Goal: Information Seeking & Learning: Find specific fact

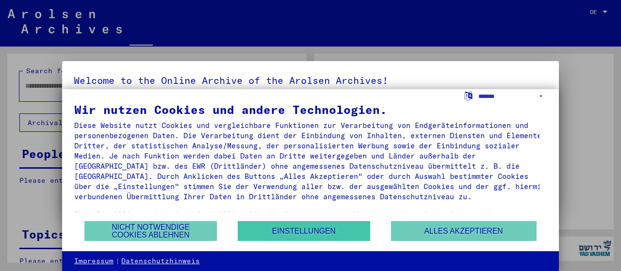
type input "********"
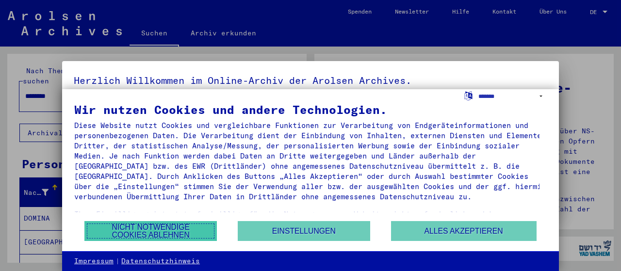
click at [160, 226] on button "Nicht notwendige Cookies ablehnen" at bounding box center [150, 231] width 132 height 20
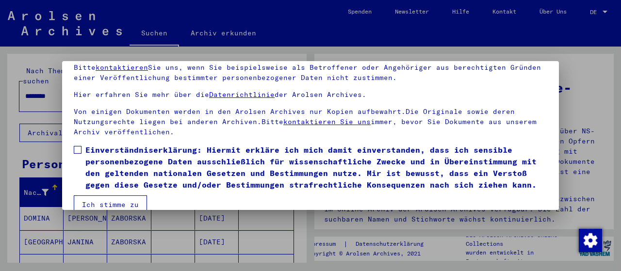
scroll to position [76, 0]
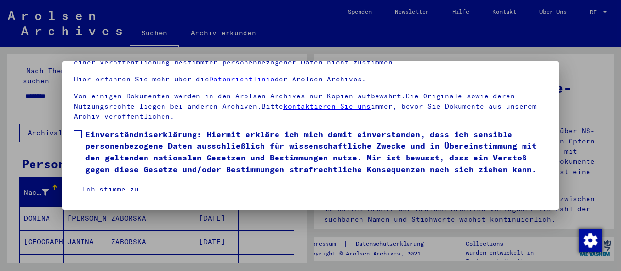
click at [520, 46] on div at bounding box center [310, 135] width 621 height 271
click at [75, 131] on span at bounding box center [78, 135] width 8 height 8
click at [105, 190] on button "Ich stimme zu" at bounding box center [110, 189] width 73 height 18
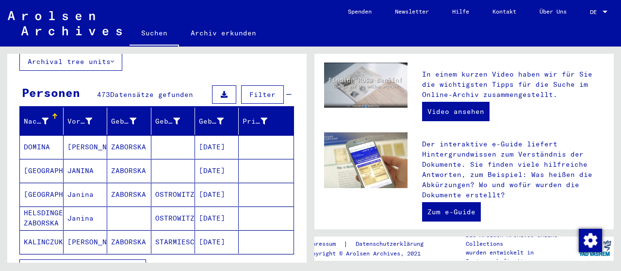
scroll to position [74, 0]
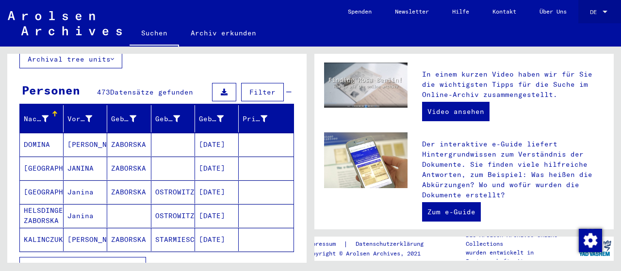
click at [602, 14] on div at bounding box center [605, 12] width 9 height 7
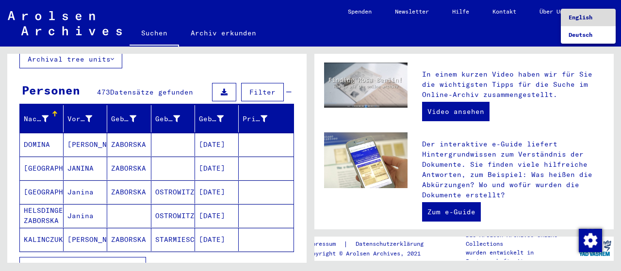
click at [575, 20] on span "English" at bounding box center [581, 17] width 24 height 7
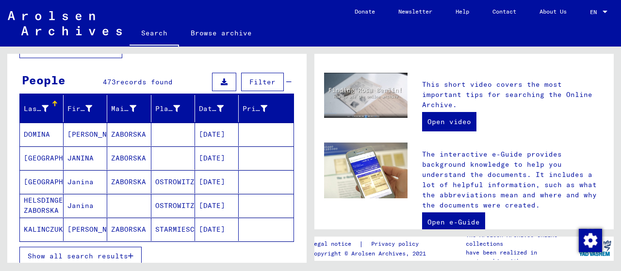
click at [114, 254] on span "Show all search results" at bounding box center [78, 256] width 100 height 9
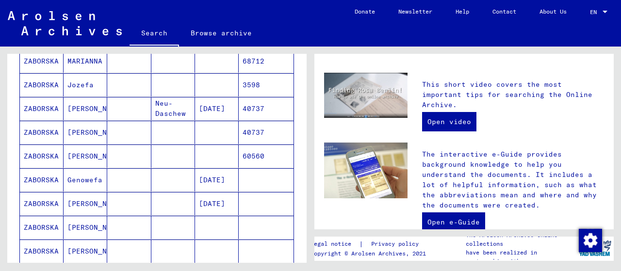
scroll to position [604, 0]
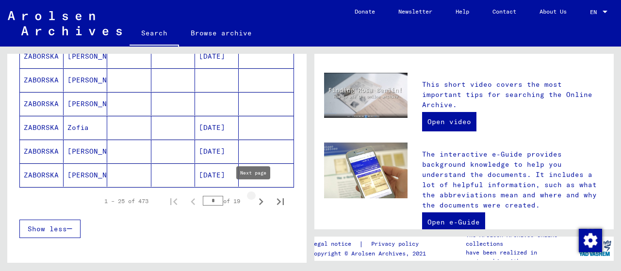
click at [254, 198] on icon "Next page" at bounding box center [261, 202] width 14 height 14
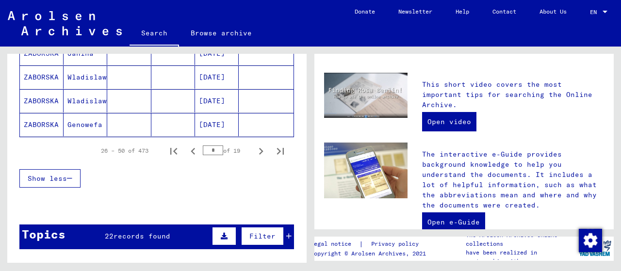
scroll to position [666, 0]
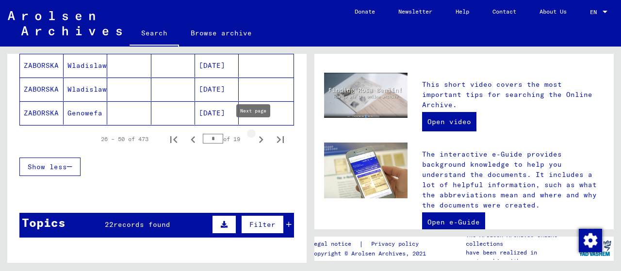
click at [259, 137] on icon "Next page" at bounding box center [261, 139] width 4 height 7
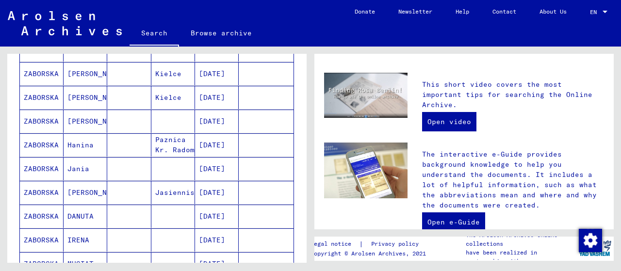
scroll to position [561, 0]
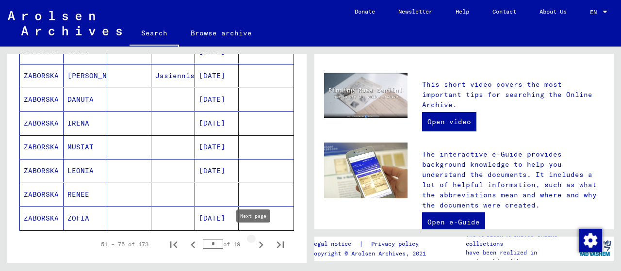
click at [255, 238] on icon "Next page" at bounding box center [261, 245] width 14 height 14
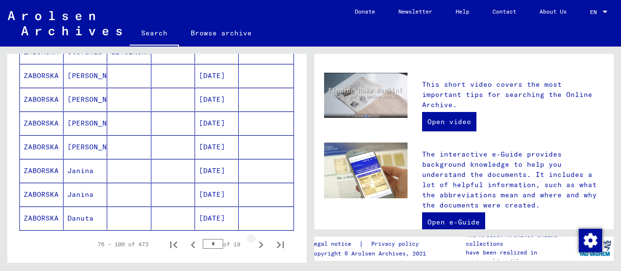
click at [255, 238] on icon "Next page" at bounding box center [261, 245] width 14 height 14
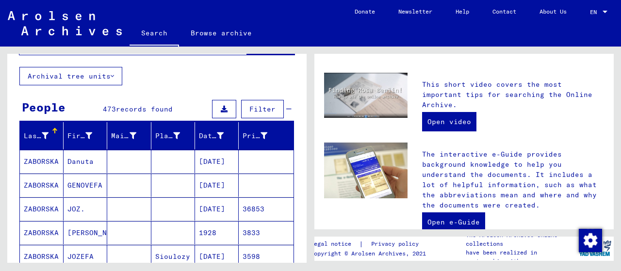
scroll to position [42, 0]
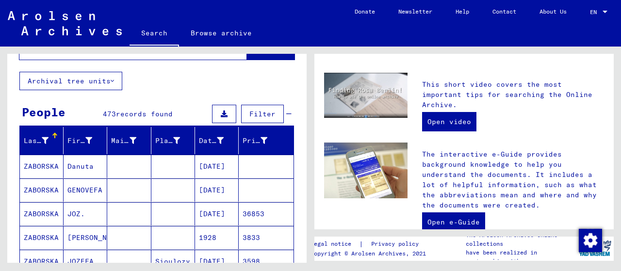
click at [257, 110] on span "Filter" at bounding box center [262, 114] width 26 height 9
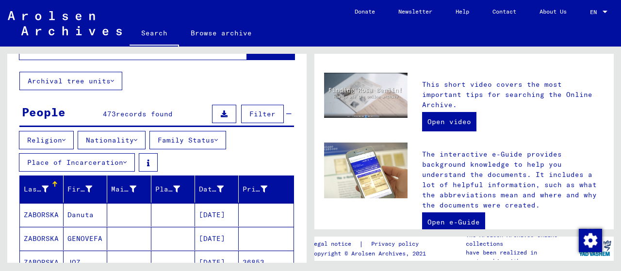
click at [61, 138] on button "Religion" at bounding box center [46, 140] width 55 height 18
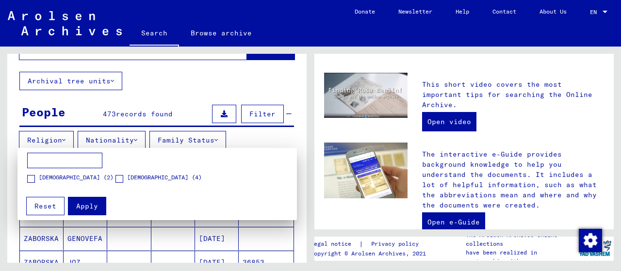
click at [164, 97] on div at bounding box center [310, 135] width 621 height 271
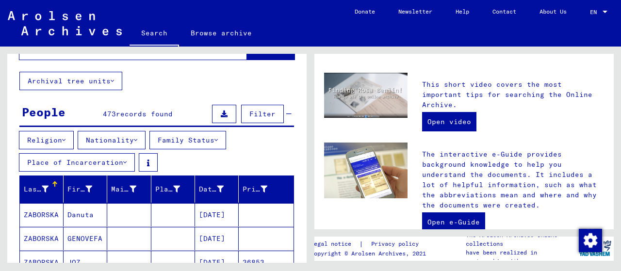
click at [131, 141] on button "Nationality" at bounding box center [112, 140] width 68 height 18
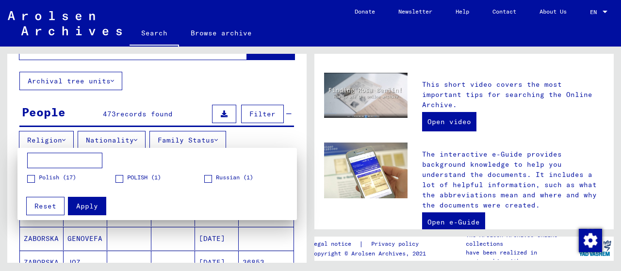
click at [165, 89] on div at bounding box center [310, 135] width 621 height 271
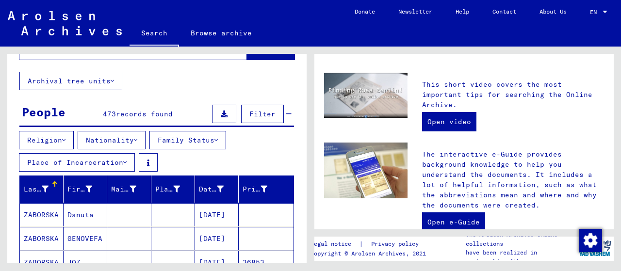
click at [191, 141] on button "Family Status" at bounding box center [187, 140] width 77 height 18
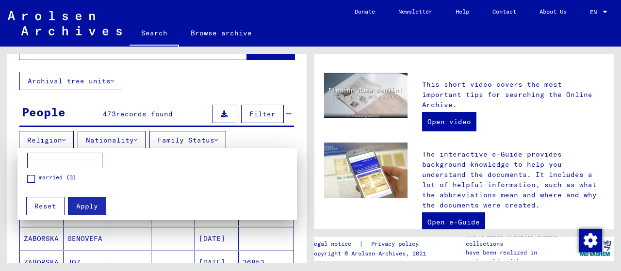
click at [154, 95] on div at bounding box center [310, 135] width 621 height 271
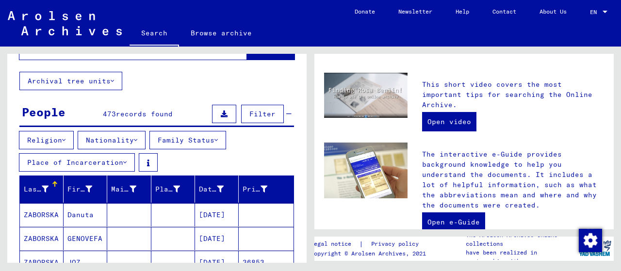
click at [57, 165] on button "Place of Incarceration" at bounding box center [77, 162] width 116 height 18
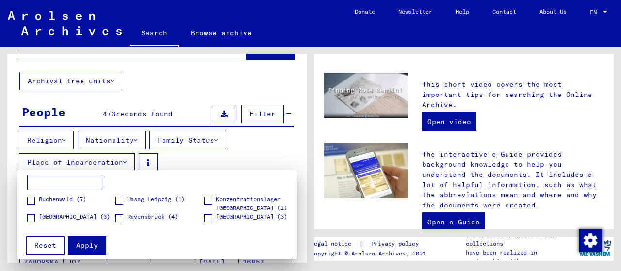
click at [153, 89] on div at bounding box center [310, 135] width 621 height 271
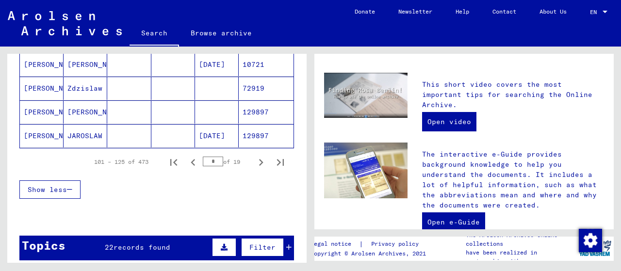
scroll to position [692, 0]
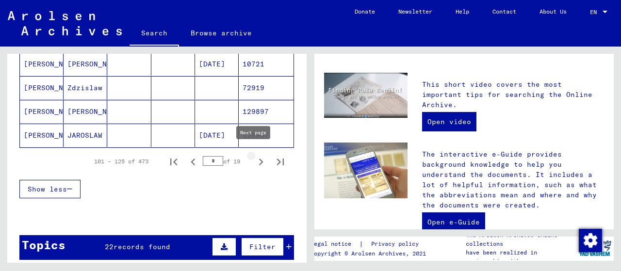
click at [255, 155] on icon "Next page" at bounding box center [261, 162] width 14 height 14
type input "*"
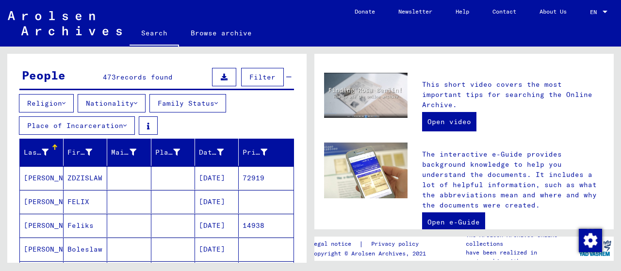
scroll to position [0, 0]
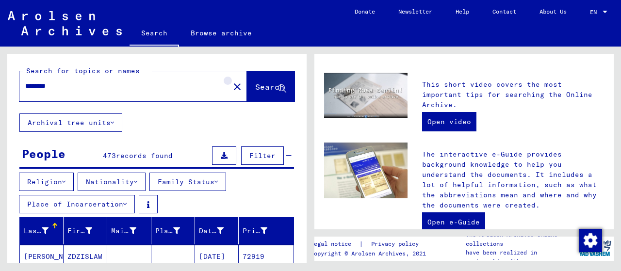
click at [231, 91] on mat-icon "close" at bounding box center [237, 87] width 12 height 12
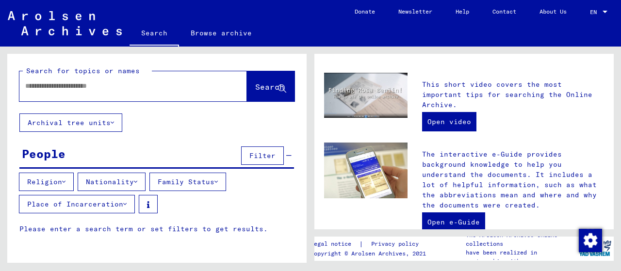
click at [73, 91] on input "text" at bounding box center [121, 86] width 193 height 10
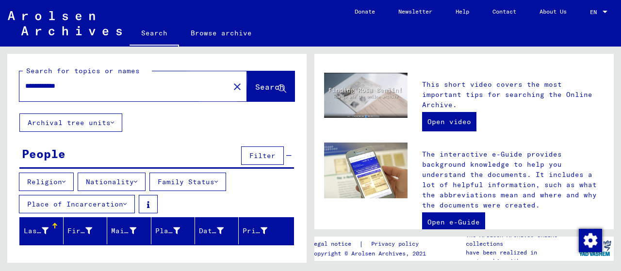
click at [255, 91] on span "Search" at bounding box center [269, 87] width 29 height 10
click at [44, 88] on input "**********" at bounding box center [121, 86] width 193 height 10
type input "**********"
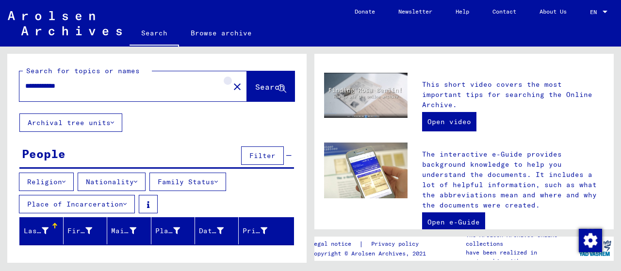
click at [231, 90] on mat-icon "close" at bounding box center [237, 87] width 12 height 12
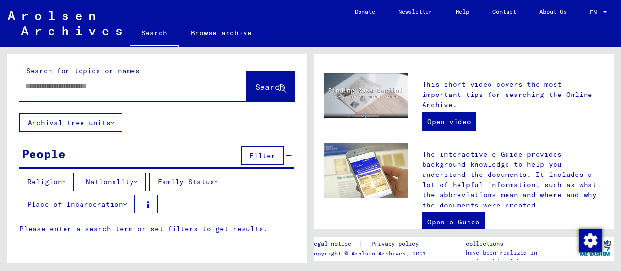
click at [57, 90] on input "text" at bounding box center [121, 86] width 193 height 10
type input "**********"
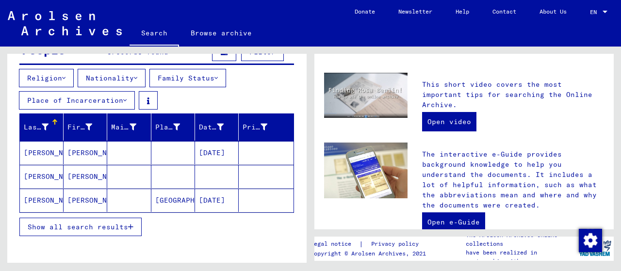
scroll to position [111, 0]
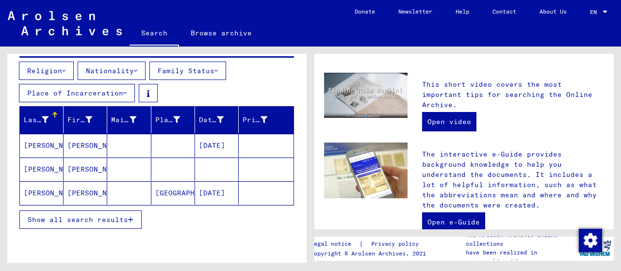
click at [36, 165] on mat-cell "[PERSON_NAME]" at bounding box center [42, 169] width 44 height 23
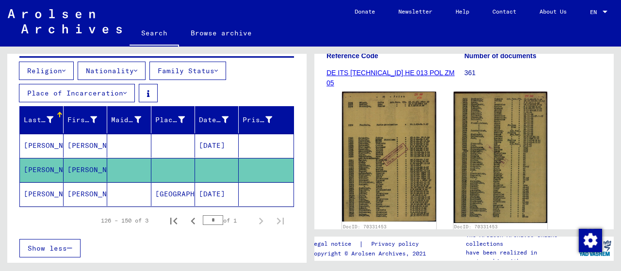
scroll to position [178, 0]
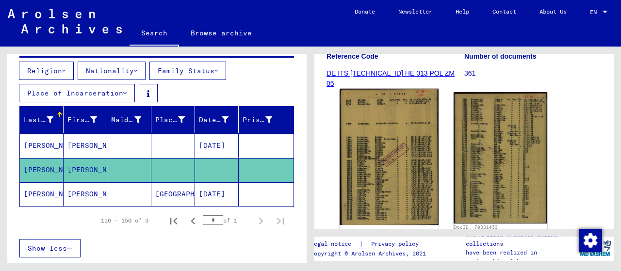
click at [422, 119] on img at bounding box center [389, 157] width 99 height 137
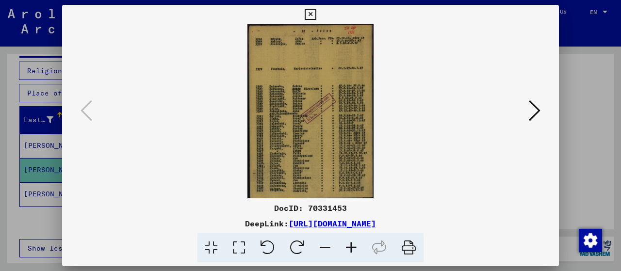
click at [356, 248] on icon at bounding box center [351, 248] width 26 height 30
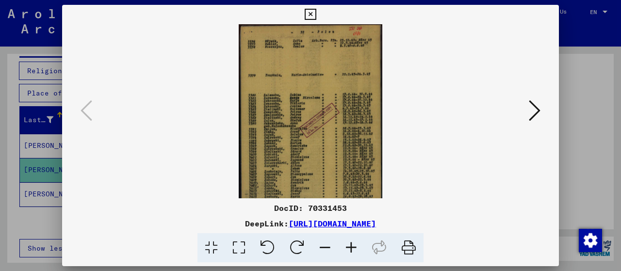
click at [356, 248] on icon at bounding box center [351, 248] width 26 height 30
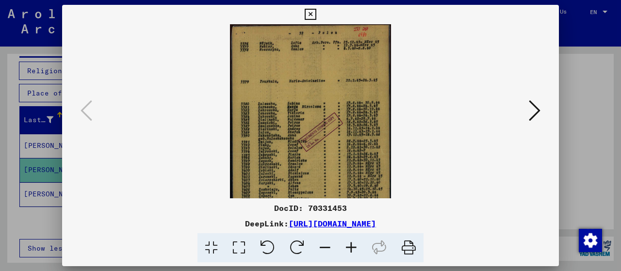
click at [356, 248] on icon at bounding box center [351, 248] width 26 height 30
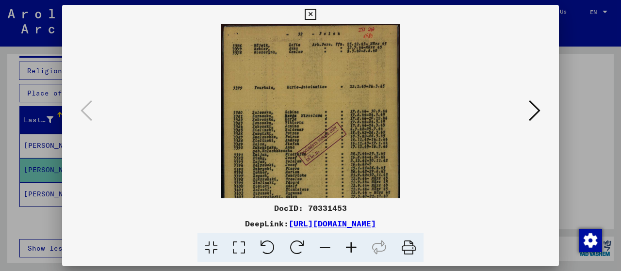
click at [356, 248] on icon at bounding box center [351, 248] width 26 height 30
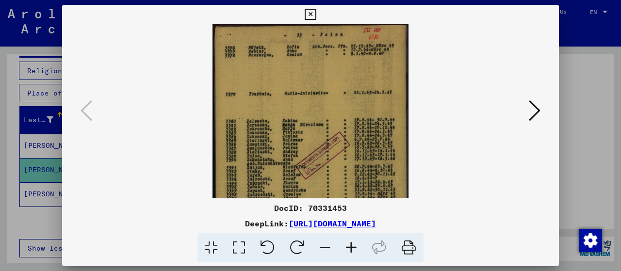
click at [356, 248] on icon at bounding box center [351, 248] width 26 height 30
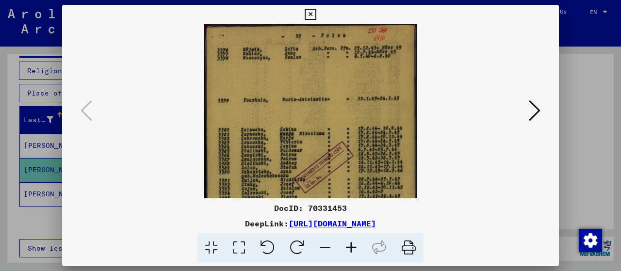
click at [356, 248] on icon at bounding box center [351, 248] width 26 height 30
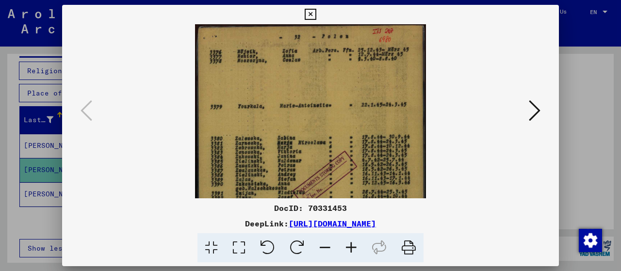
click at [356, 248] on icon at bounding box center [351, 248] width 26 height 30
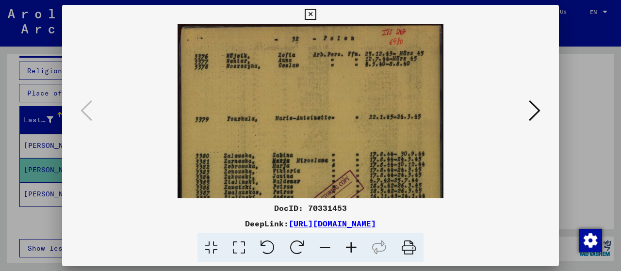
click at [356, 248] on icon at bounding box center [351, 248] width 26 height 30
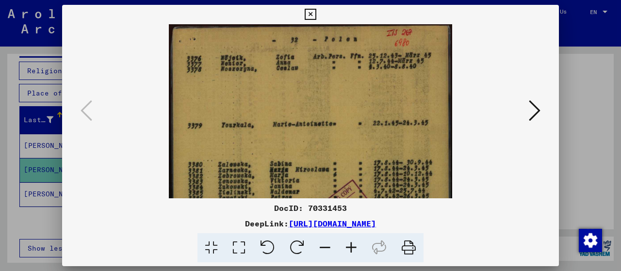
click at [356, 248] on icon at bounding box center [351, 248] width 26 height 30
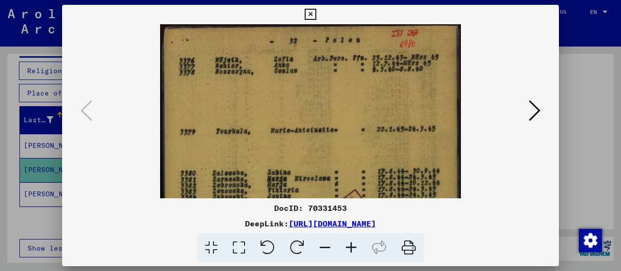
click at [356, 248] on icon at bounding box center [351, 248] width 26 height 30
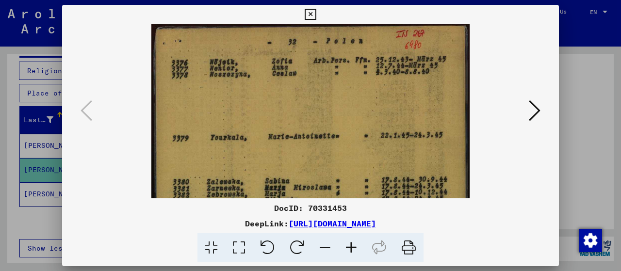
click at [356, 248] on icon at bounding box center [351, 248] width 26 height 30
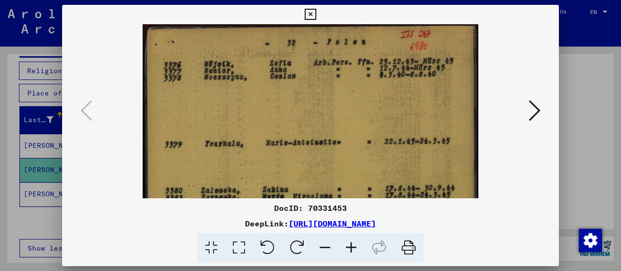
click at [356, 248] on icon at bounding box center [351, 248] width 26 height 30
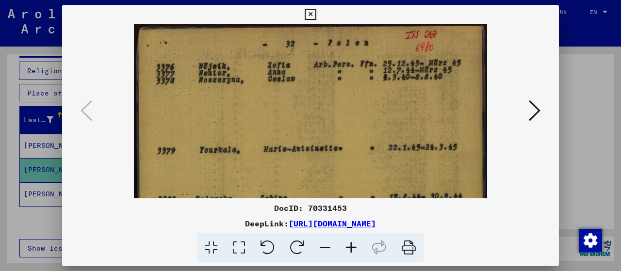
click at [356, 248] on icon at bounding box center [351, 248] width 26 height 30
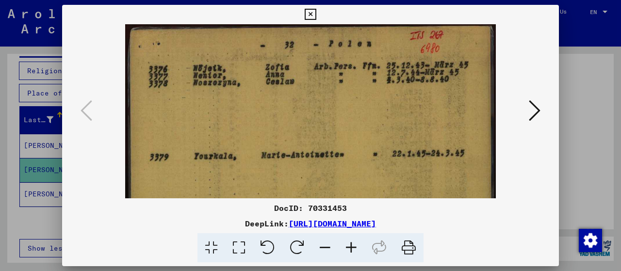
click at [356, 248] on icon at bounding box center [351, 248] width 26 height 30
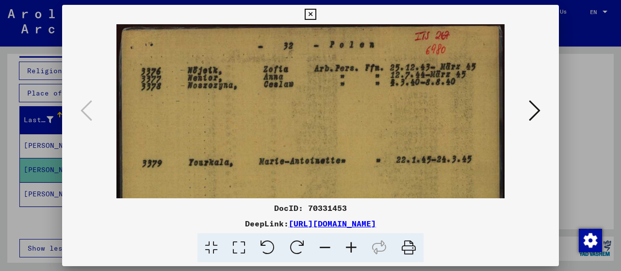
click at [235, 246] on icon at bounding box center [239, 248] width 28 height 30
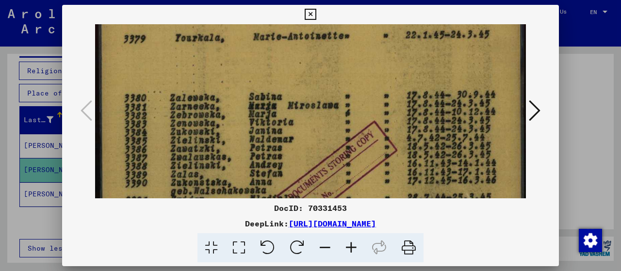
scroll to position [148, 0]
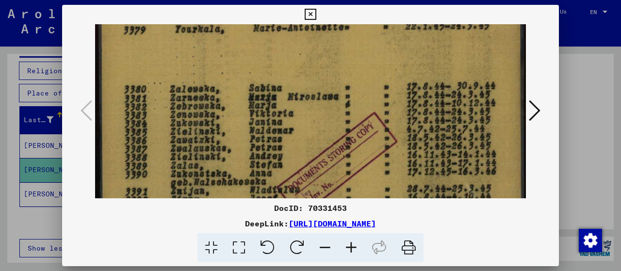
drag, startPoint x: 363, startPoint y: 161, endPoint x: 367, endPoint y: 13, distance: 147.6
click at [367, 13] on div "DocID: 70331453 DeepLink: [URL][DOMAIN_NAME]" at bounding box center [310, 134] width 497 height 258
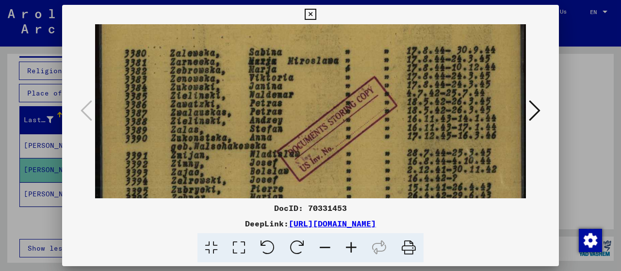
scroll to position [187, 0]
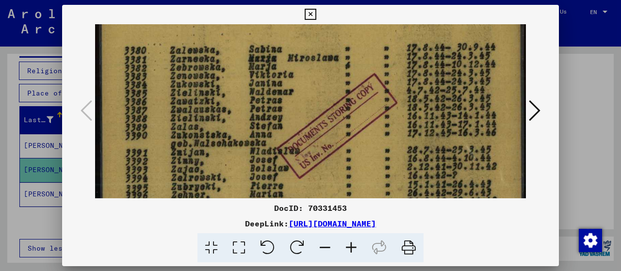
drag, startPoint x: 296, startPoint y: 140, endPoint x: 305, endPoint y: 104, distance: 37.0
click at [305, 104] on img at bounding box center [310, 135] width 431 height 597
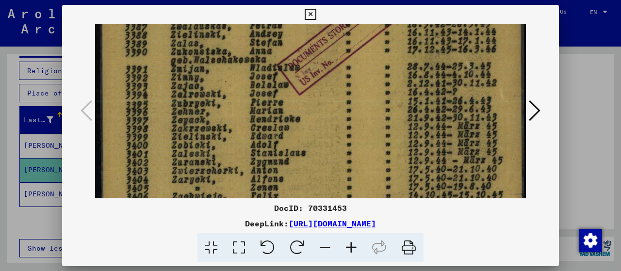
scroll to position [278, 0]
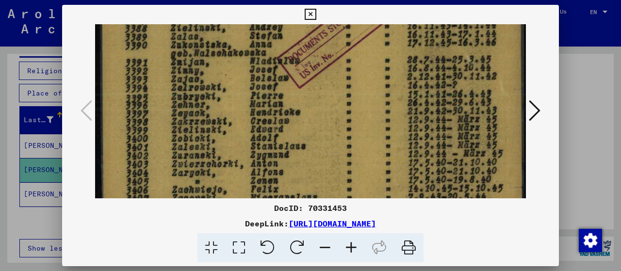
drag, startPoint x: 255, startPoint y: 141, endPoint x: 271, endPoint y: 51, distance: 91.3
click at [271, 51] on img at bounding box center [310, 45] width 431 height 597
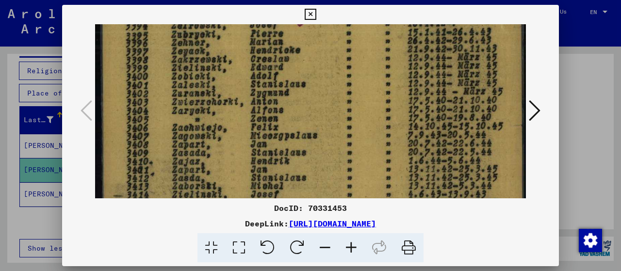
scroll to position [351, 0]
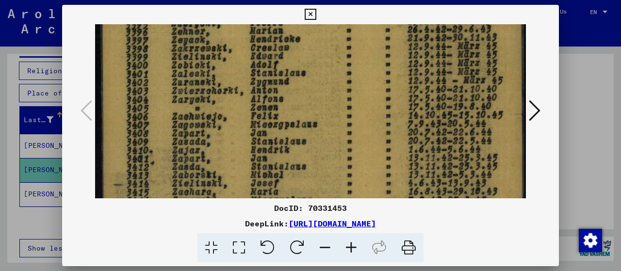
drag, startPoint x: 271, startPoint y: 51, endPoint x: 293, endPoint y: -20, distance: 74.5
click at [293, 0] on html "**********" at bounding box center [310, 135] width 621 height 271
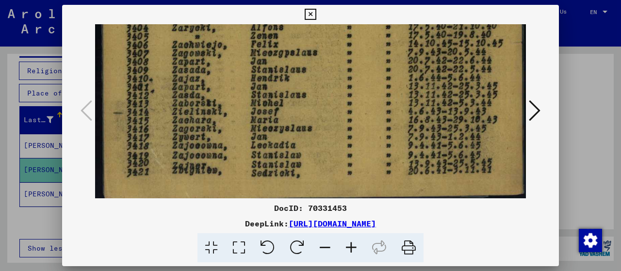
drag, startPoint x: 279, startPoint y: 122, endPoint x: 339, endPoint y: -59, distance: 190.3
click at [339, 0] on html "**********" at bounding box center [310, 135] width 621 height 271
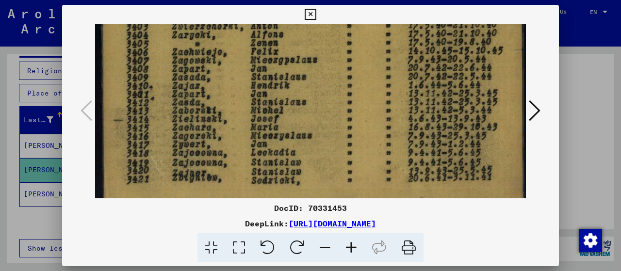
drag, startPoint x: 265, startPoint y: 85, endPoint x: 263, endPoint y: 94, distance: 9.1
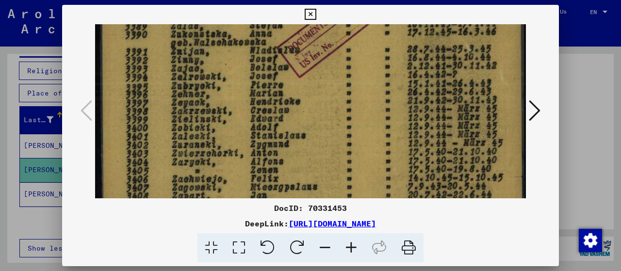
scroll to position [238, 0]
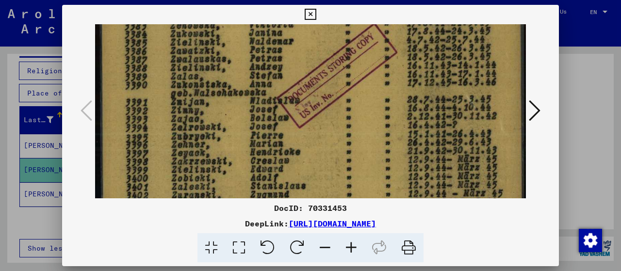
drag, startPoint x: 263, startPoint y: 94, endPoint x: 228, endPoint y: 271, distance: 181.0
click at [228, 271] on html "**********" at bounding box center [310, 135] width 621 height 271
click at [307, 14] on icon at bounding box center [310, 15] width 11 height 12
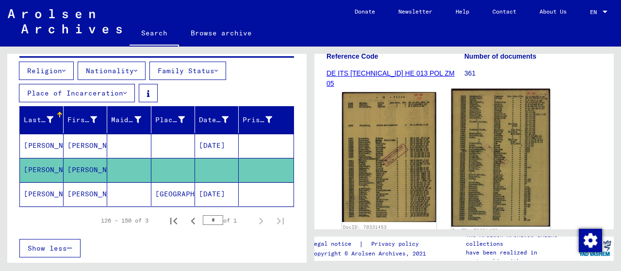
click at [489, 164] on img at bounding box center [500, 158] width 99 height 138
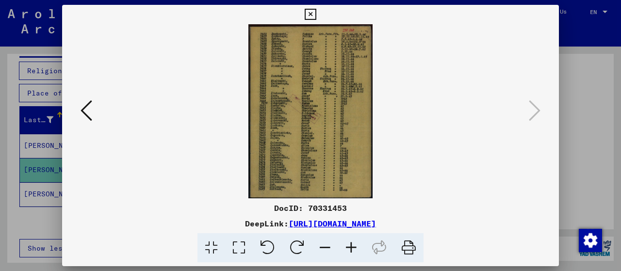
click at [232, 246] on icon at bounding box center [239, 248] width 28 height 30
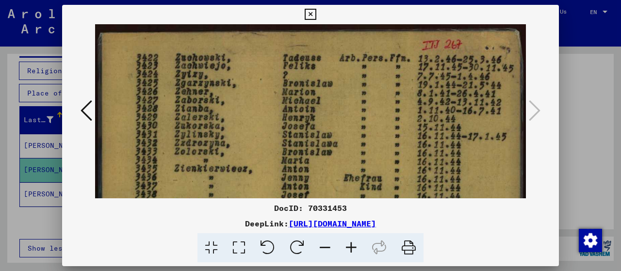
click at [212, 246] on icon at bounding box center [212, 248] width 28 height 30
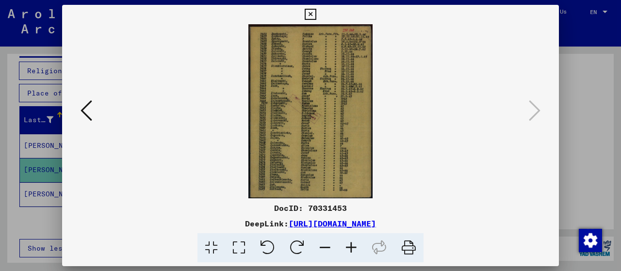
click at [245, 251] on icon at bounding box center [239, 248] width 28 height 30
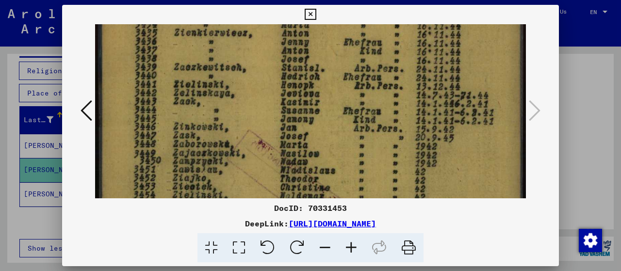
scroll to position [153, 0]
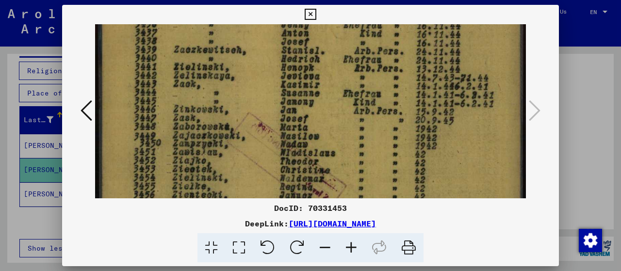
drag, startPoint x: 285, startPoint y: 166, endPoint x: 312, endPoint y: 15, distance: 153.7
click at [312, 15] on div "DocID: 70331453 DeepLink: [URL][DOMAIN_NAME]" at bounding box center [310, 134] width 497 height 258
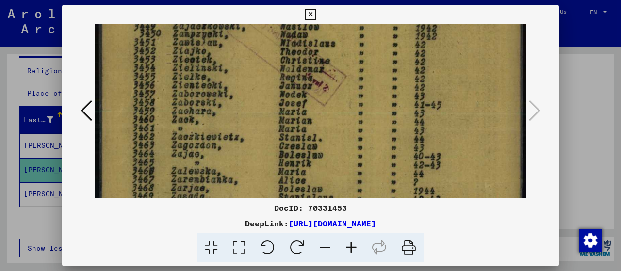
scroll to position [295, 0]
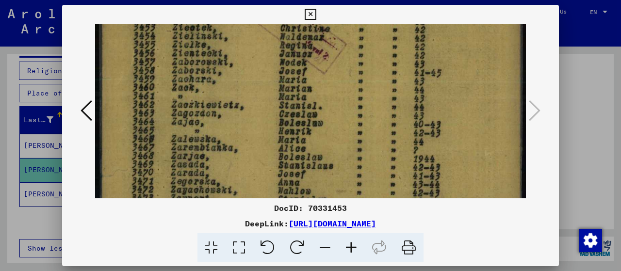
drag, startPoint x: 292, startPoint y: 125, endPoint x: 327, endPoint y: -16, distance: 145.0
click at [327, 0] on html "**********" at bounding box center [310, 135] width 621 height 271
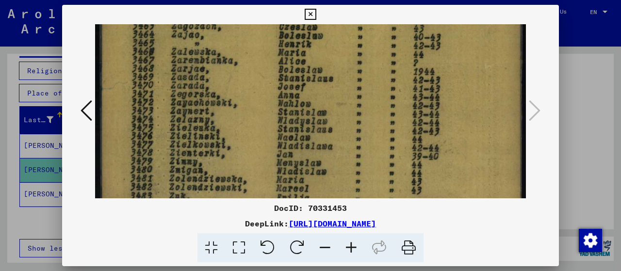
scroll to position [388, 0]
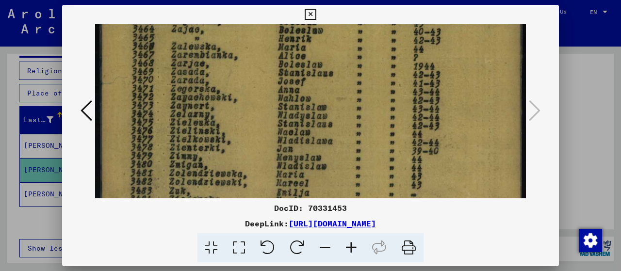
drag, startPoint x: 274, startPoint y: 142, endPoint x: 312, endPoint y: 51, distance: 98.3
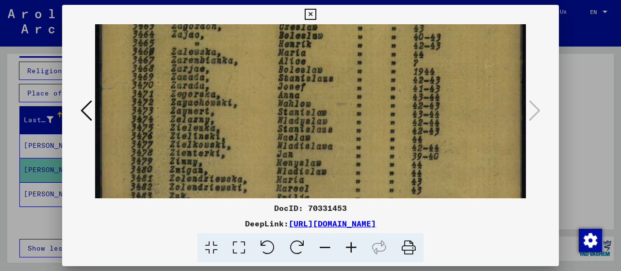
scroll to position [428, 0]
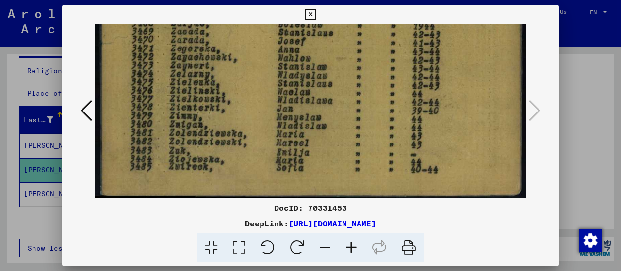
drag, startPoint x: 306, startPoint y: 131, endPoint x: 318, endPoint y: 21, distance: 109.9
click at [318, 21] on div "DocID: 70331453 DeepLink: [URL][DOMAIN_NAME]" at bounding box center [310, 134] width 497 height 258
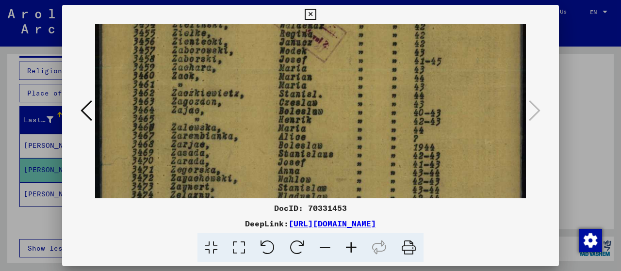
drag, startPoint x: 280, startPoint y: 98, endPoint x: 240, endPoint y: 275, distance: 182.0
click at [240, 271] on html "**********" at bounding box center [310, 135] width 621 height 271
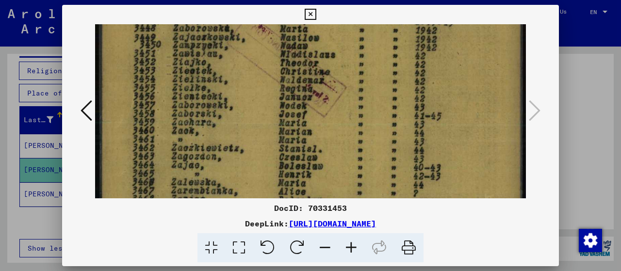
click at [313, 16] on icon at bounding box center [310, 15] width 11 height 12
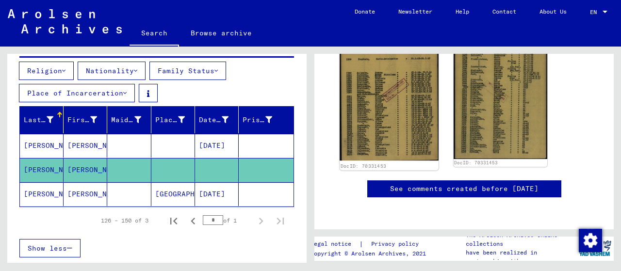
scroll to position [435, 0]
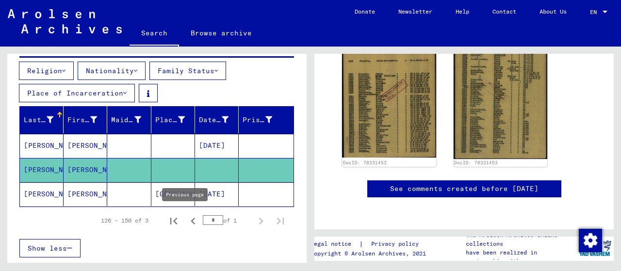
click at [187, 216] on icon "Previous page" at bounding box center [193, 221] width 14 height 14
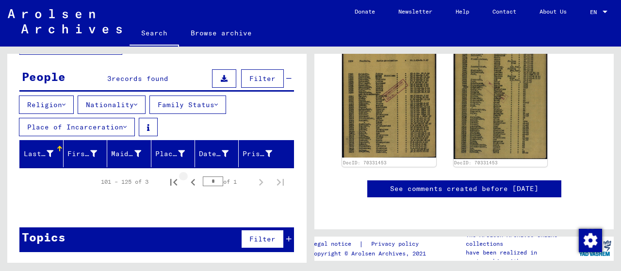
scroll to position [74, 0]
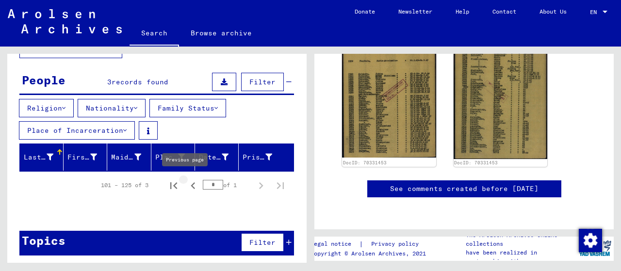
click at [186, 187] on icon "Previous page" at bounding box center [193, 186] width 14 height 14
type input "*"
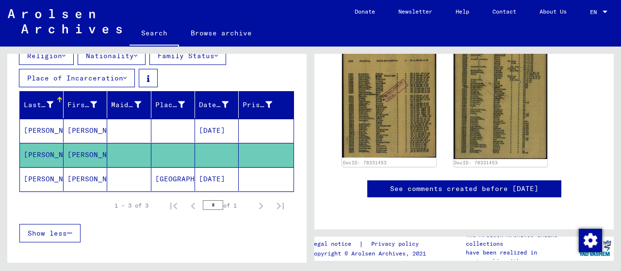
scroll to position [0, 0]
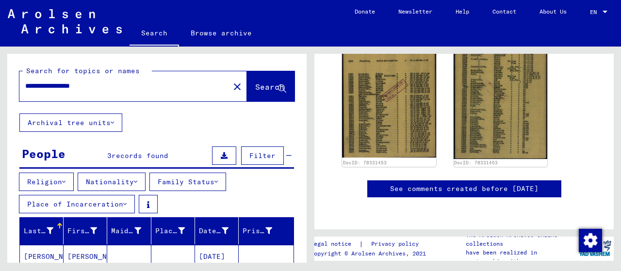
click at [79, 120] on button "Archival tree units" at bounding box center [70, 123] width 103 height 18
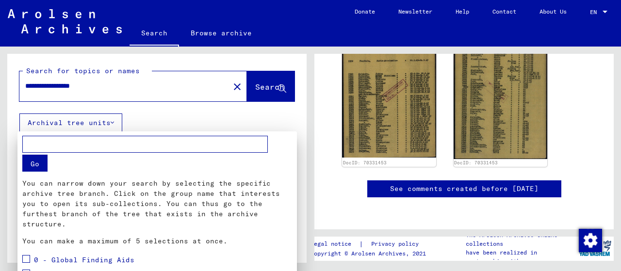
click at [43, 84] on div at bounding box center [310, 135] width 621 height 271
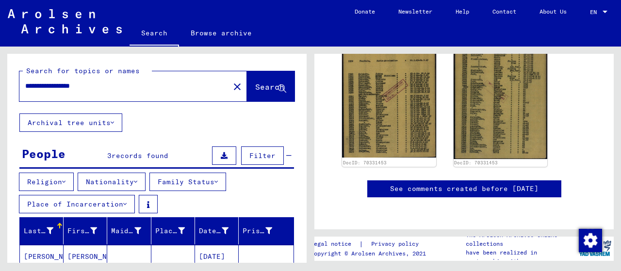
click at [43, 84] on input "**********" at bounding box center [124, 86] width 198 height 10
type input "**********"
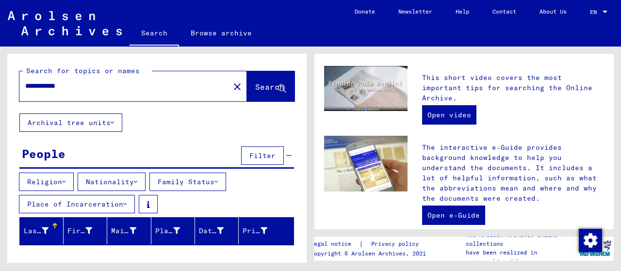
scroll to position [232, 0]
